Goal: Task Accomplishment & Management: Manage account settings

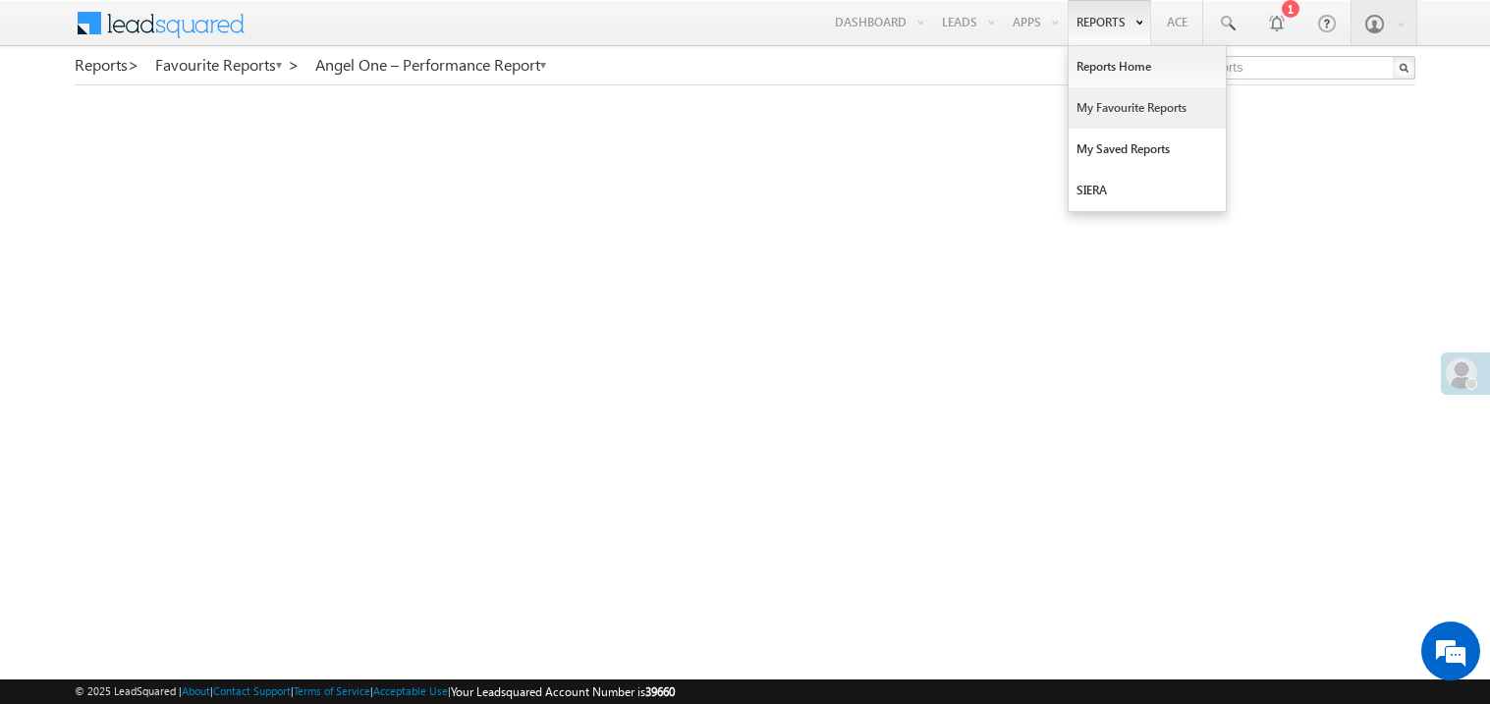
click at [1087, 114] on link "My Favourite Reports" at bounding box center [1147, 107] width 157 height 41
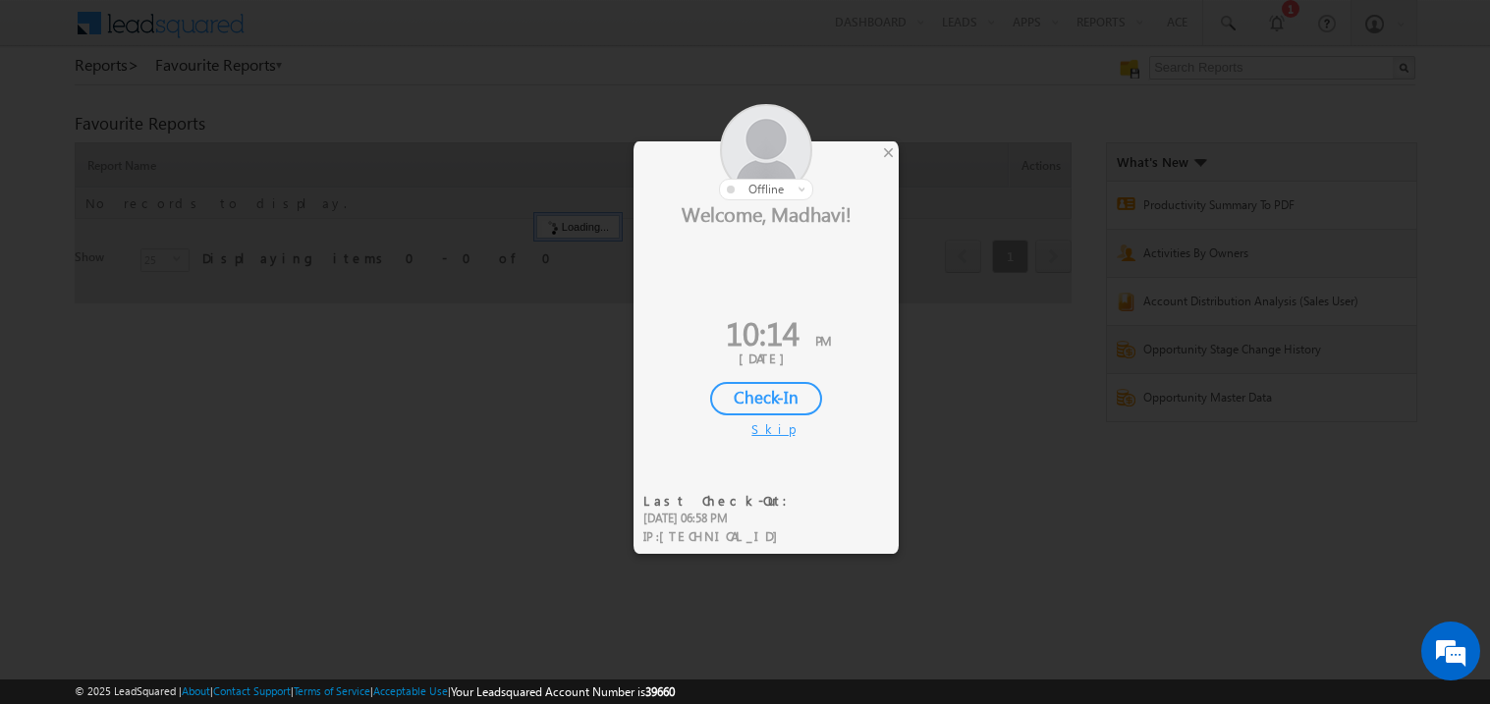
click at [896, 156] on div at bounding box center [766, 152] width 265 height 96
click at [893, 155] on div "×" at bounding box center [888, 152] width 21 height 22
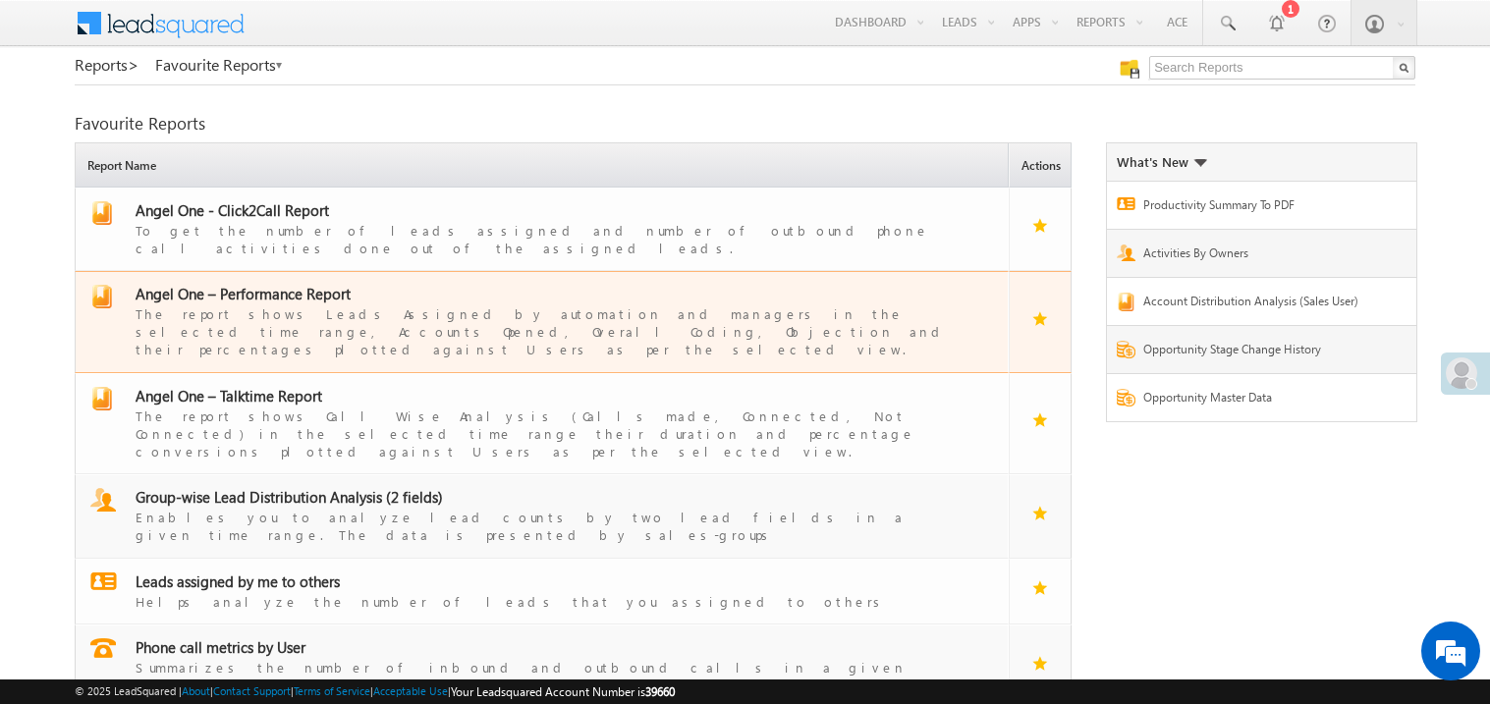
click at [283, 304] on div "The report shows Leads Assigned by automation and managers in the selected time…" at bounding box center [554, 331] width 837 height 55
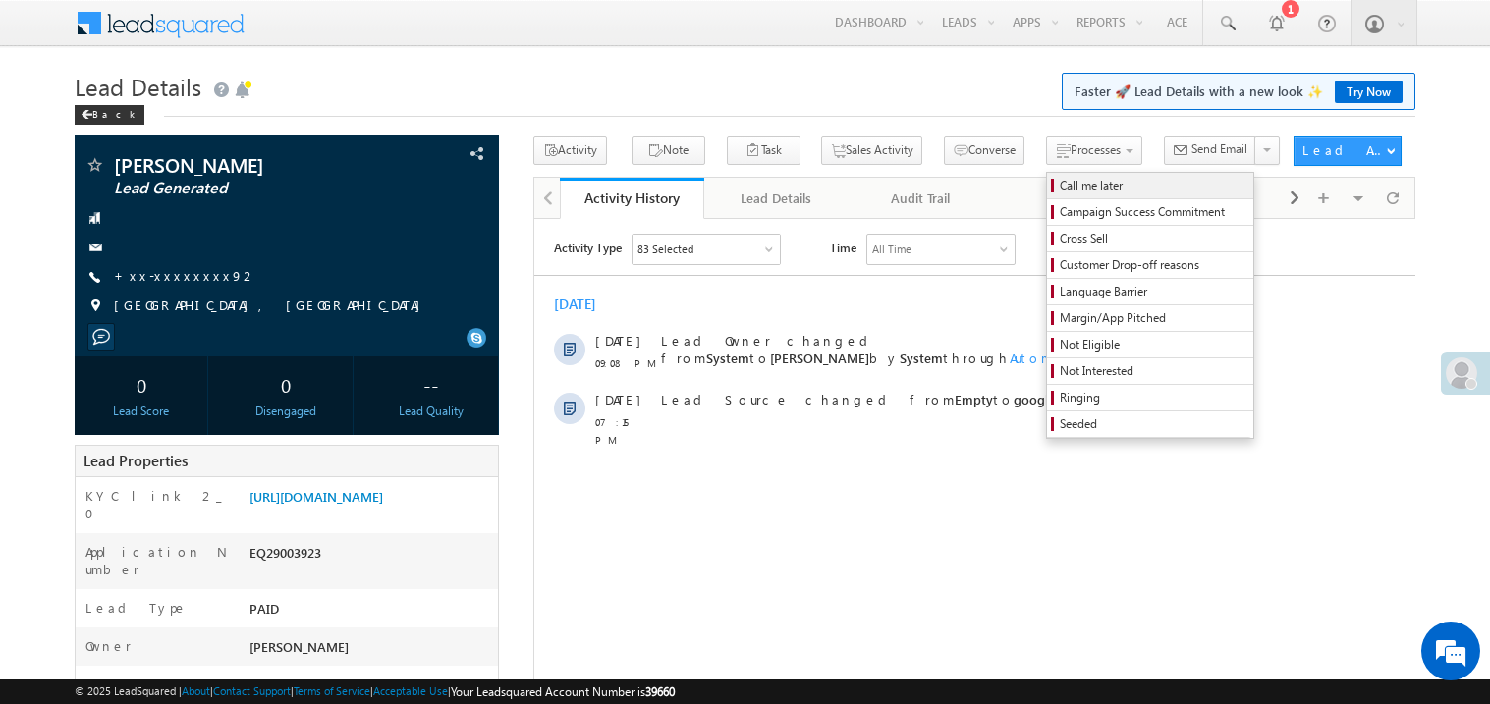
click at [1060, 191] on span "Call me later" at bounding box center [1153, 186] width 187 height 18
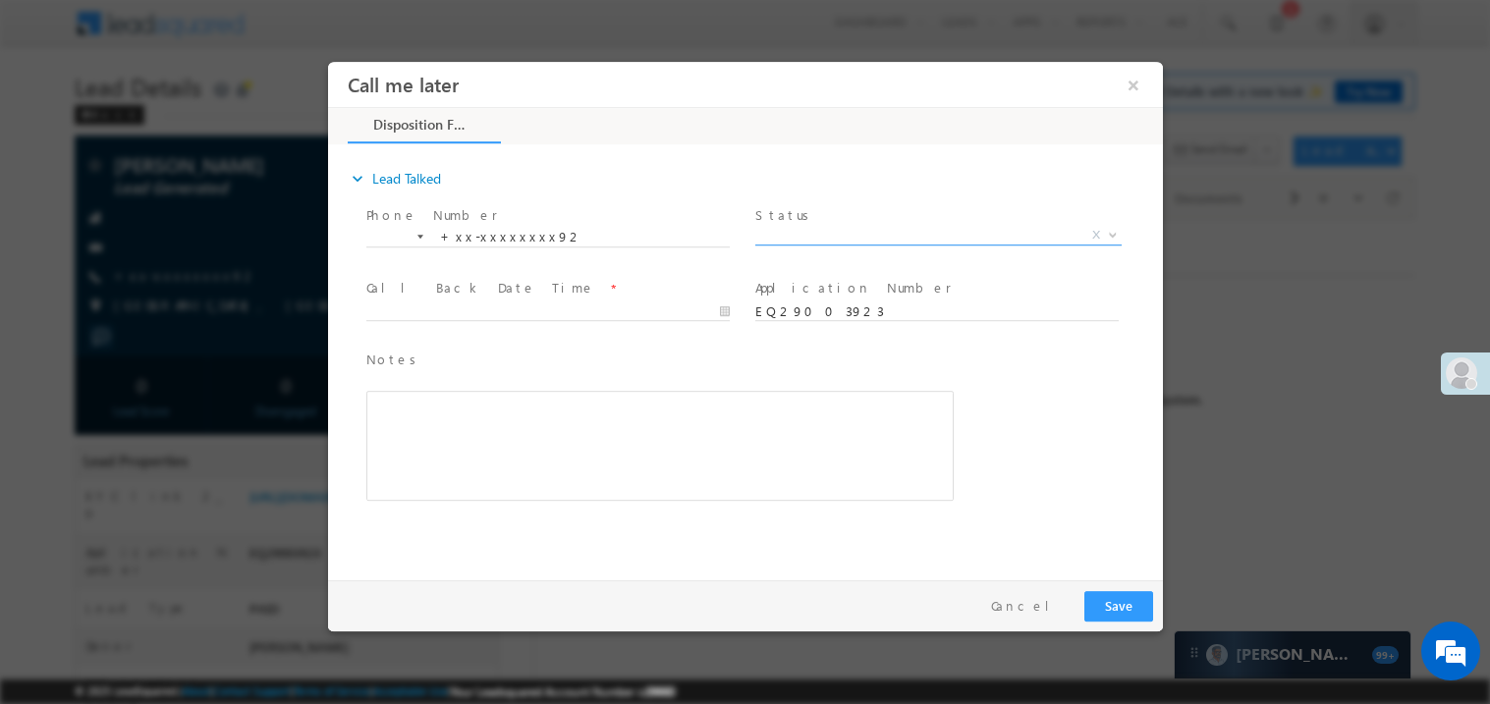
click at [790, 238] on span "X" at bounding box center [938, 235] width 366 height 20
click at [812, 229] on span "Pitch Done" at bounding box center [914, 234] width 319 height 18
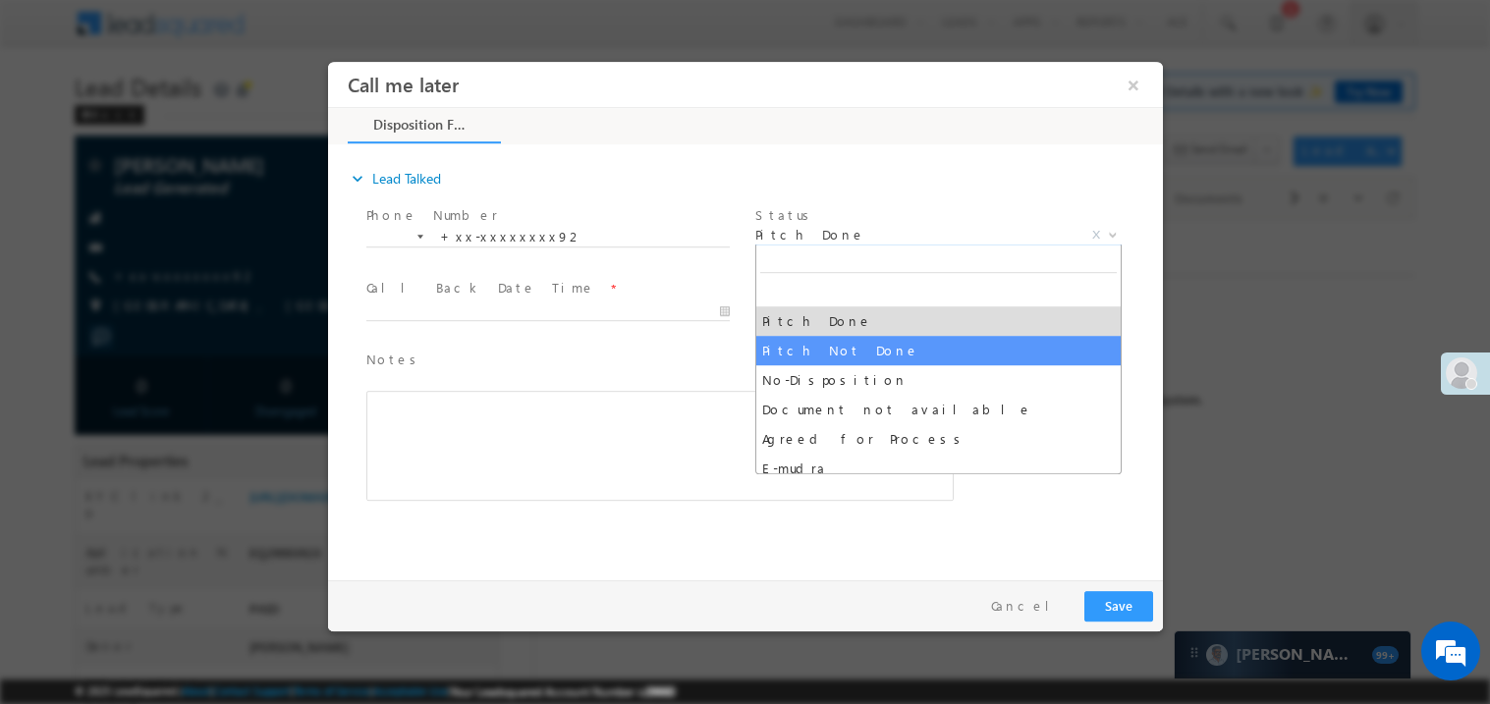
select select "Pitch Not Done"
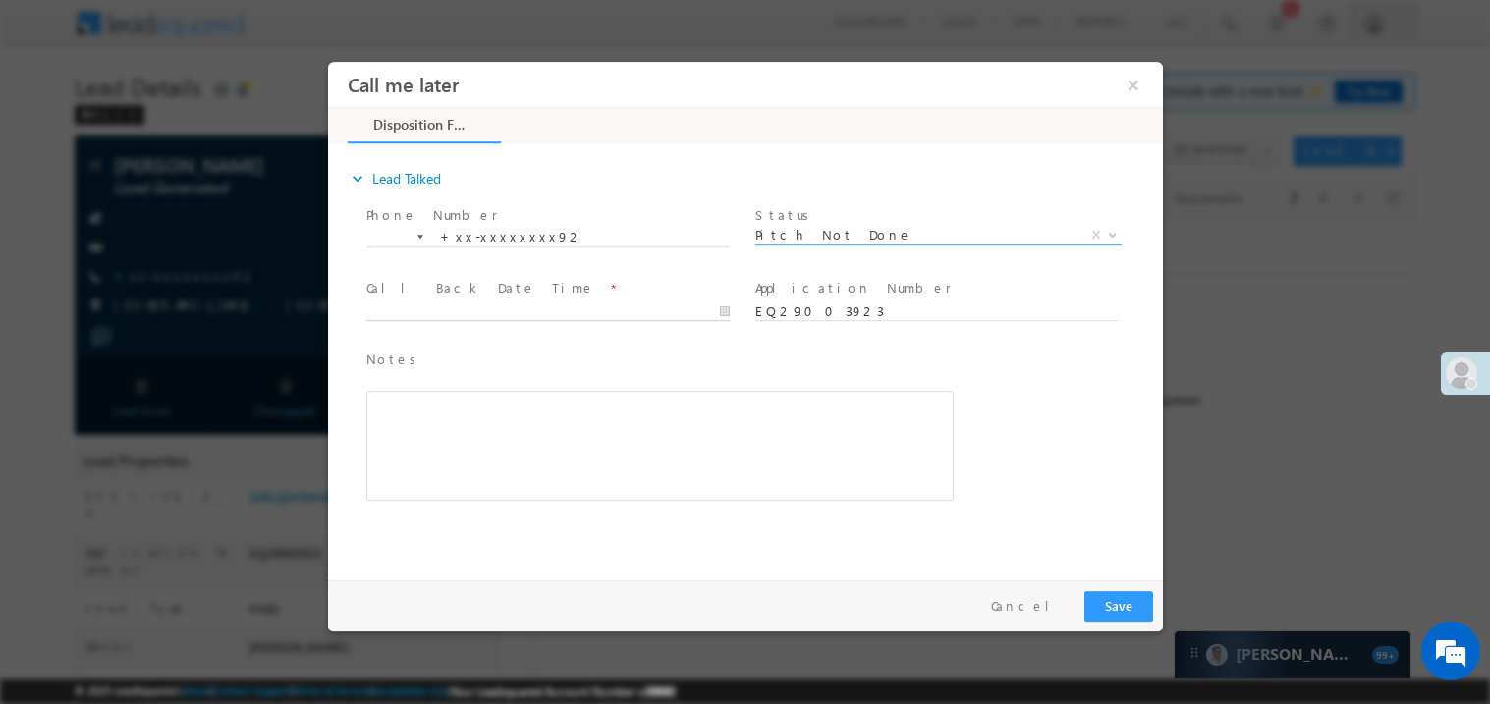
click at [398, 309] on body "Call me later ×" at bounding box center [744, 316] width 835 height 510
type input "09/15/25 10:17 PM"
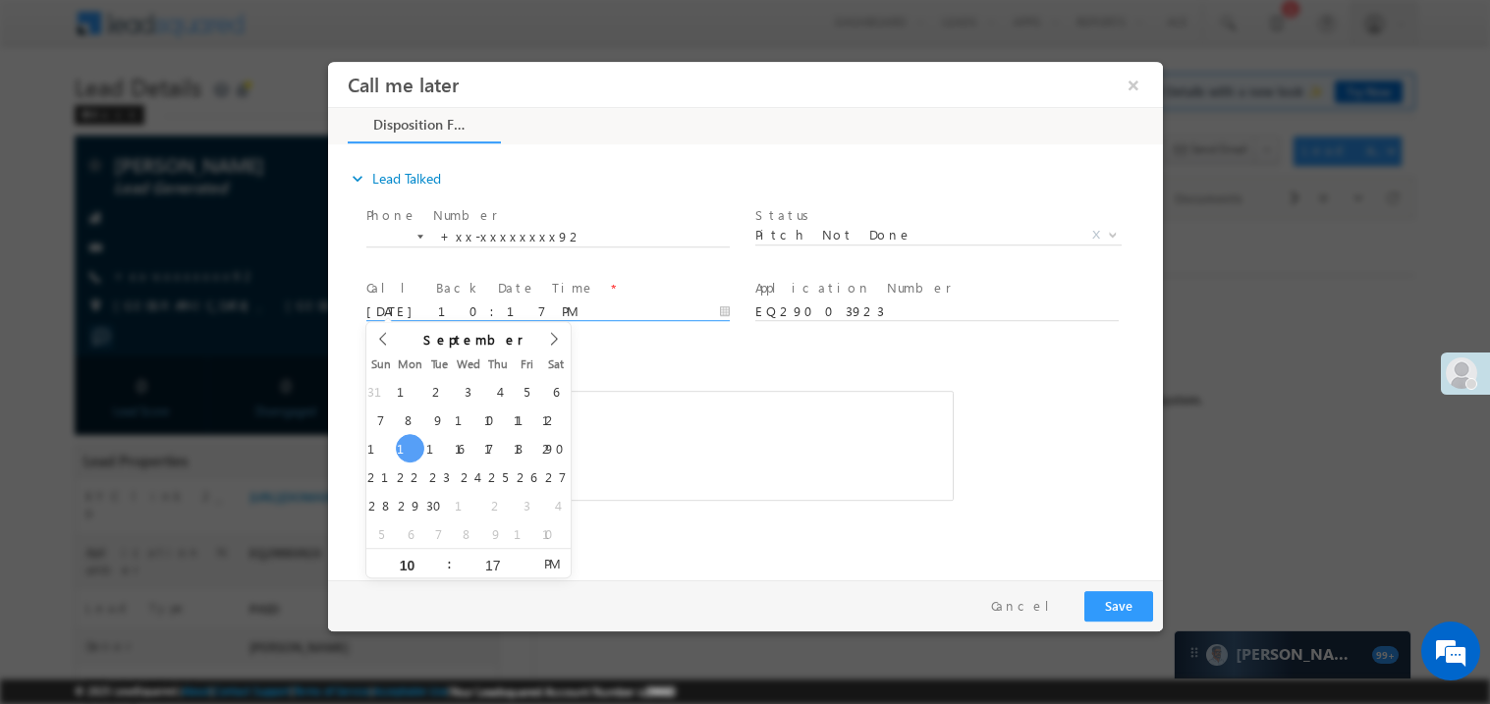
click at [735, 421] on div "Rich Text Editor, 40788eee-0fb2-11ec-a811-0adc8a9d82c2__tab1__section1__Notes__…" at bounding box center [659, 445] width 588 height 110
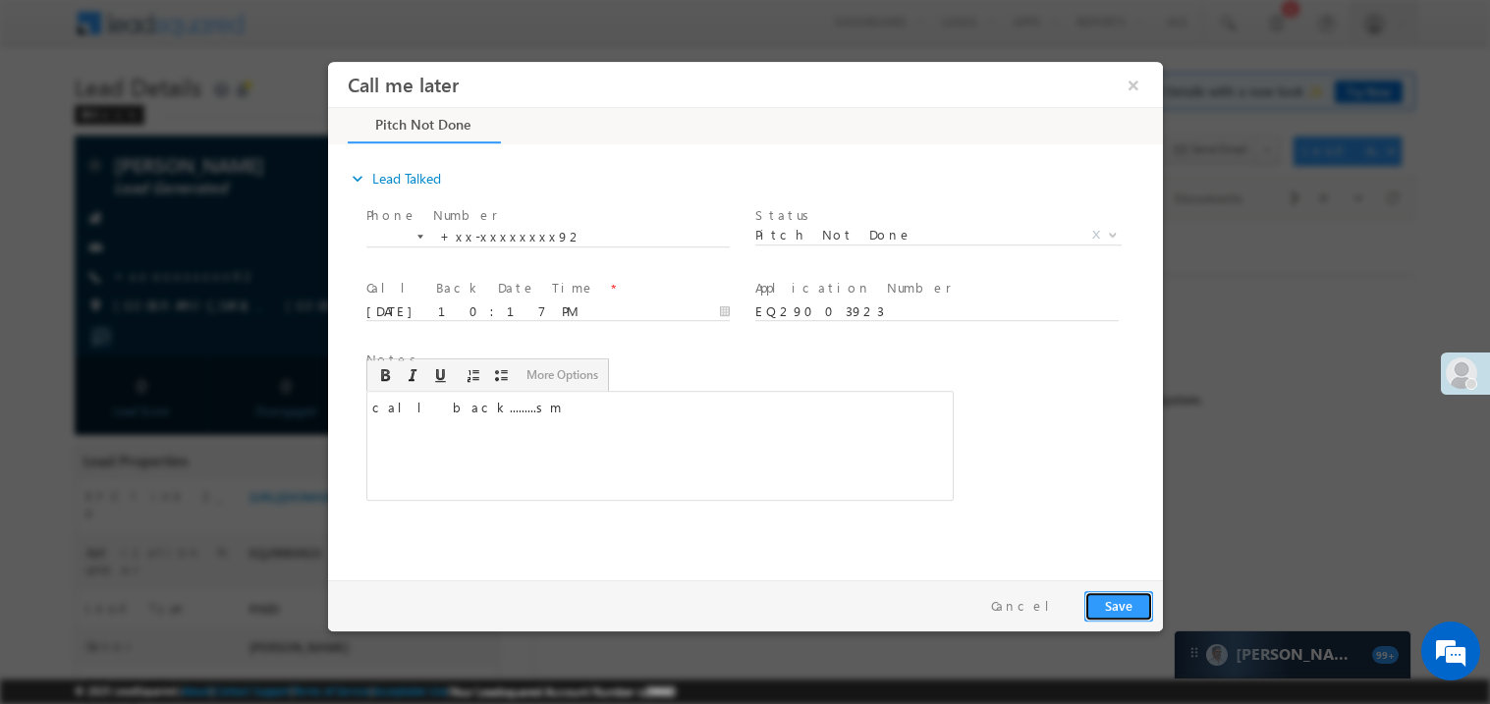
click at [1118, 594] on button "Save" at bounding box center [1118, 605] width 69 height 30
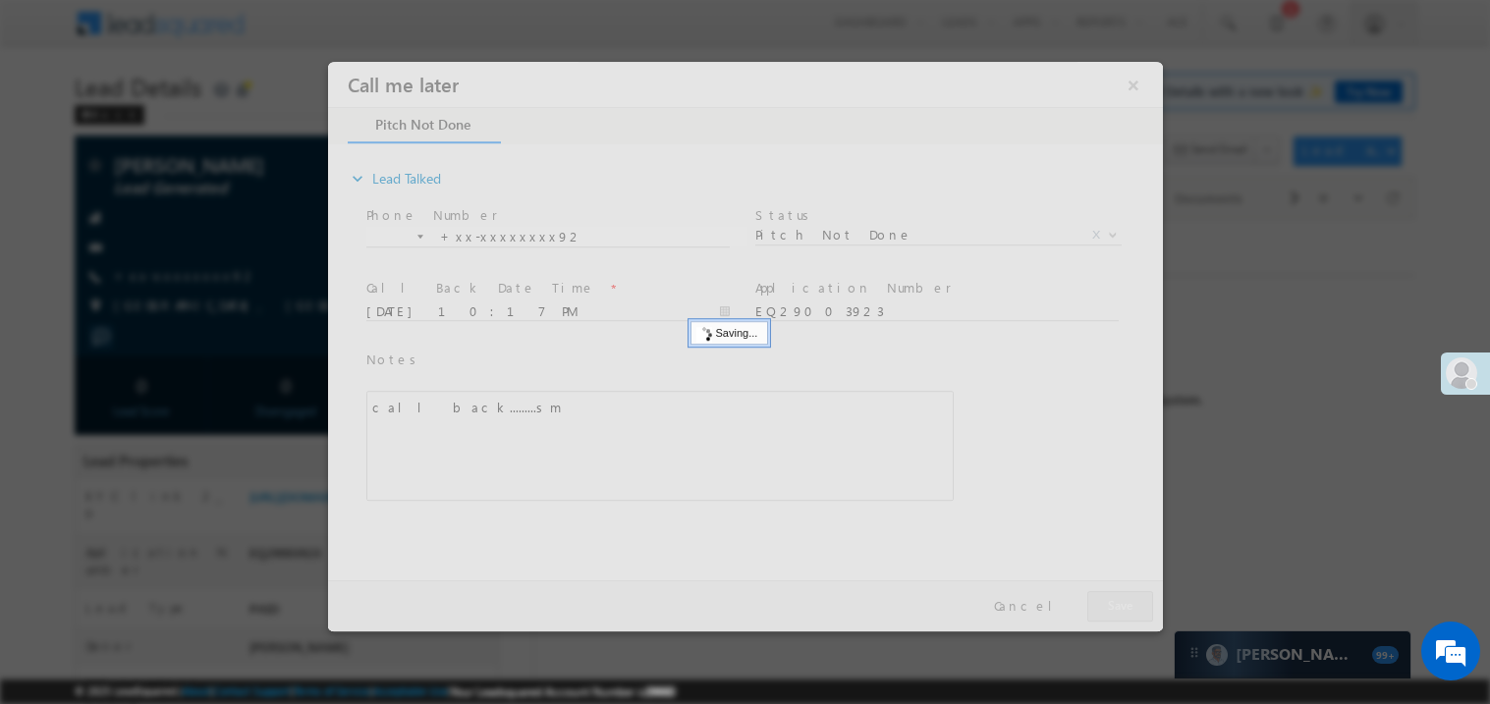
click at [1118, 594] on div at bounding box center [744, 346] width 835 height 570
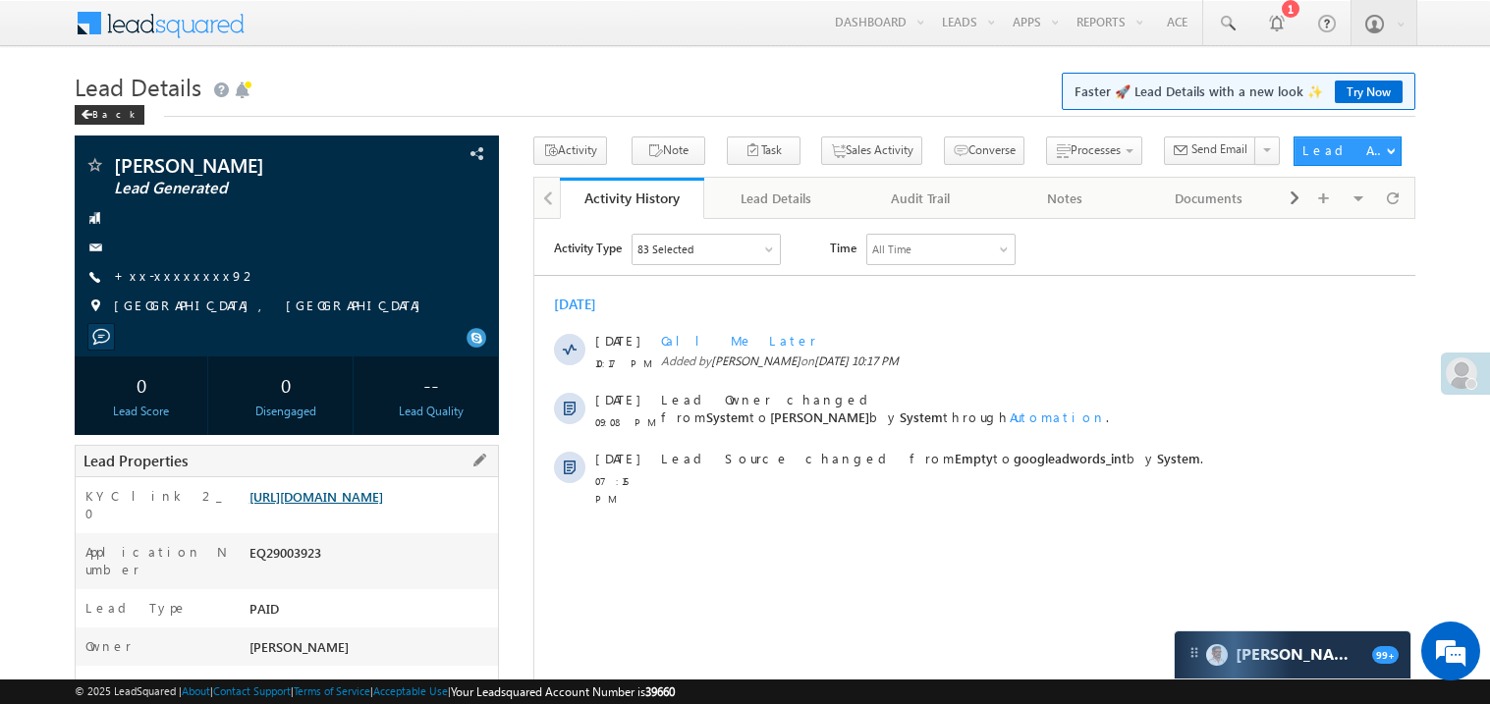
click at [355, 504] on link "https://angelbroking1-pk3em7sa.customui-test.leadsquared.com?leadId=ce193f67-55…" at bounding box center [317, 496] width 134 height 17
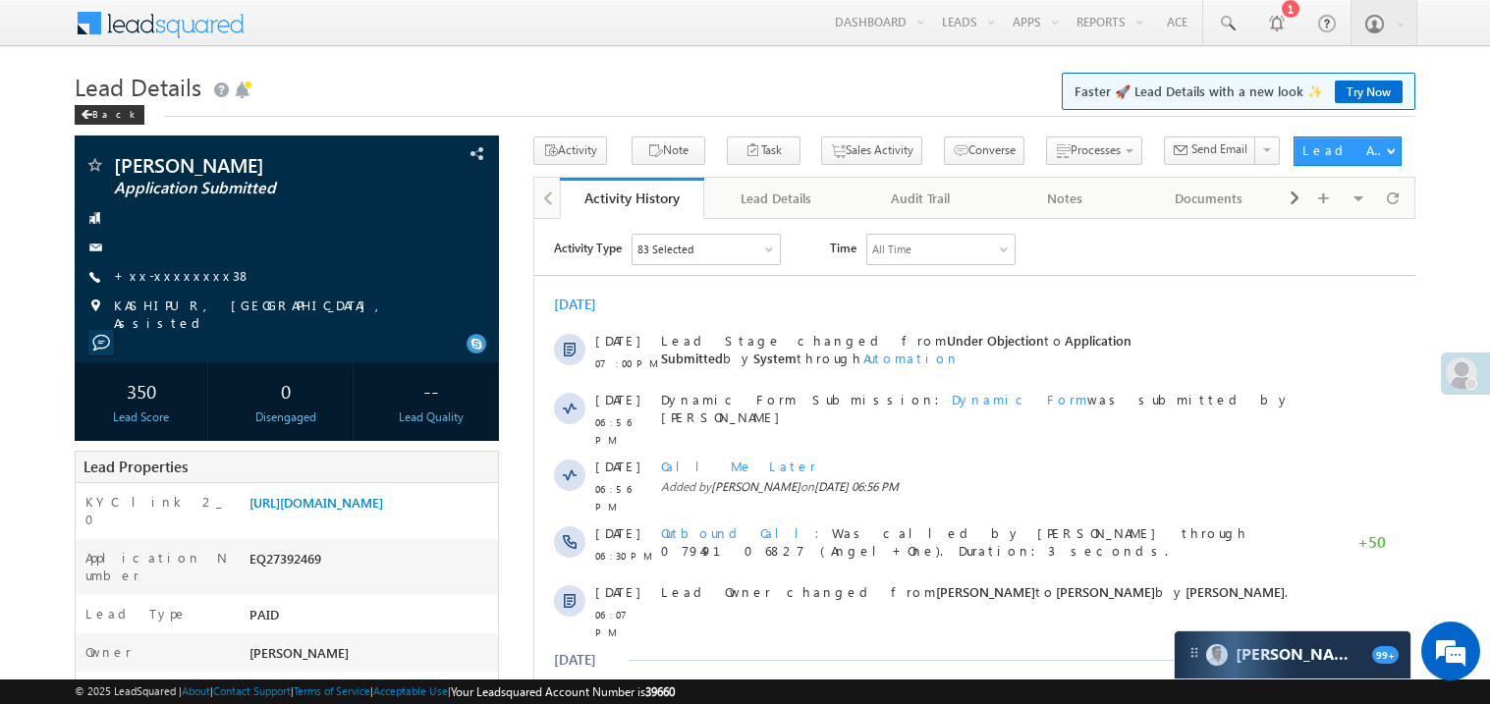
scroll to position [38, 0]
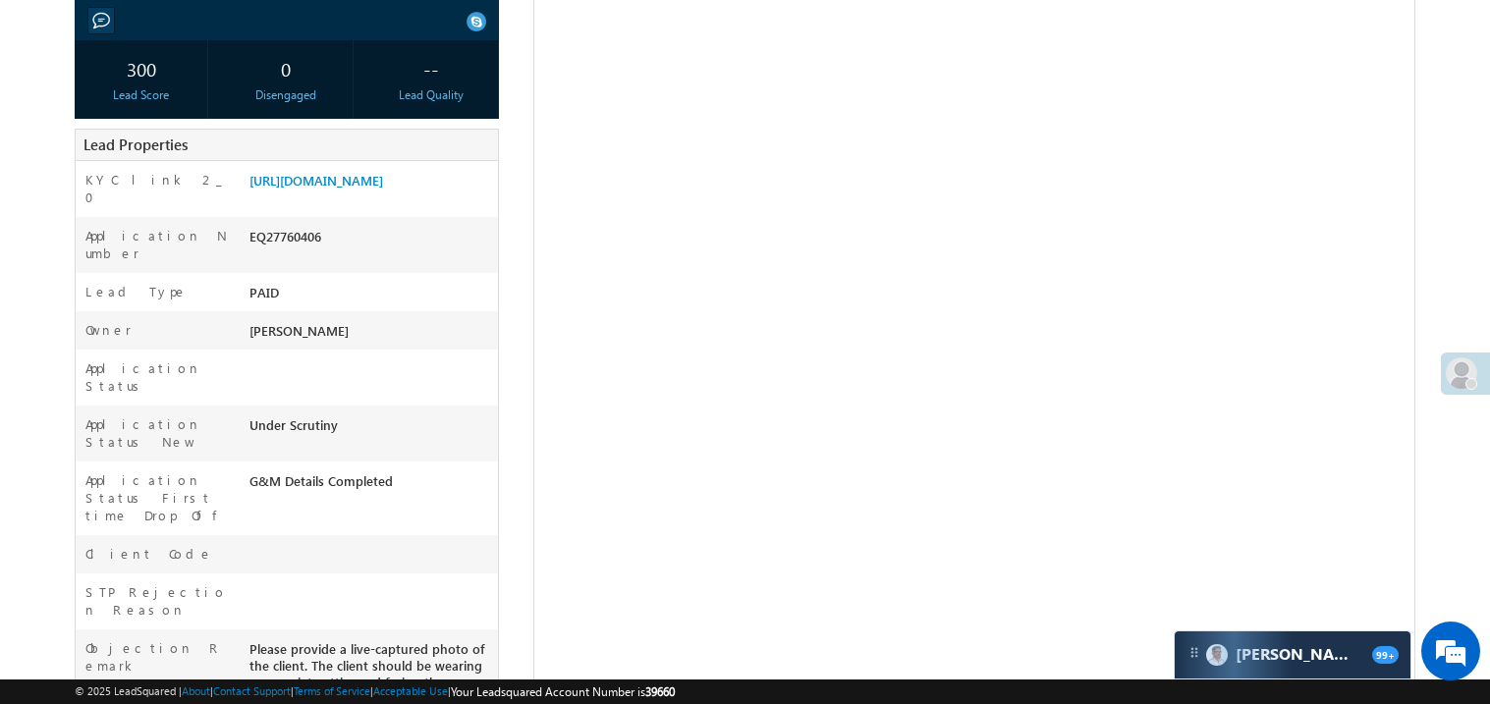
scroll to position [313, 0]
